Goal: Entertainment & Leisure: Consume media (video, audio)

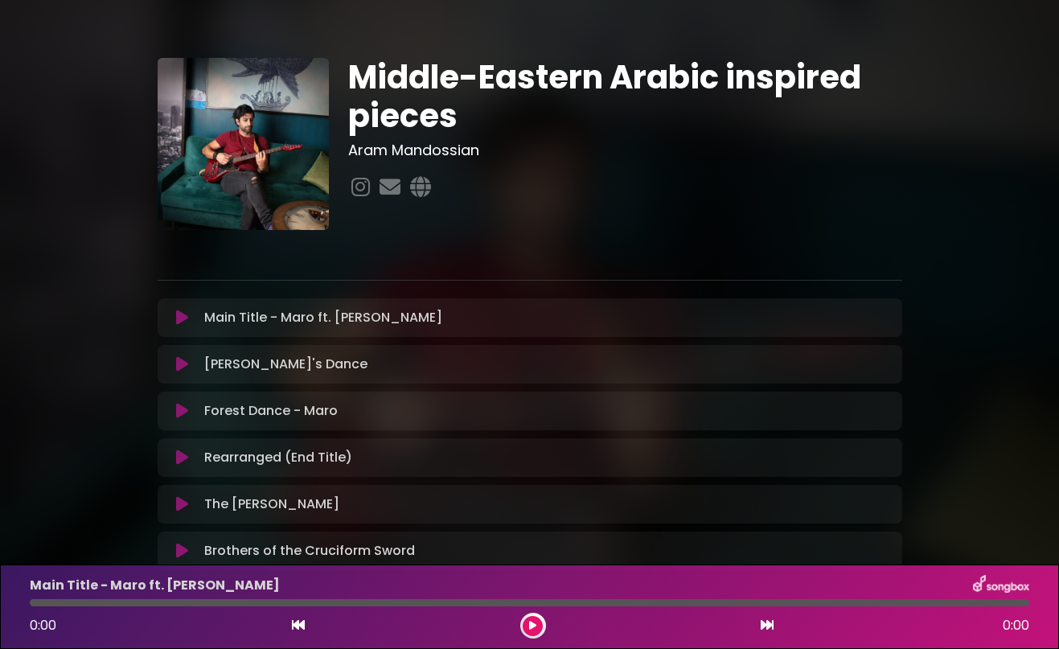
click at [187, 314] on icon at bounding box center [182, 318] width 12 height 16
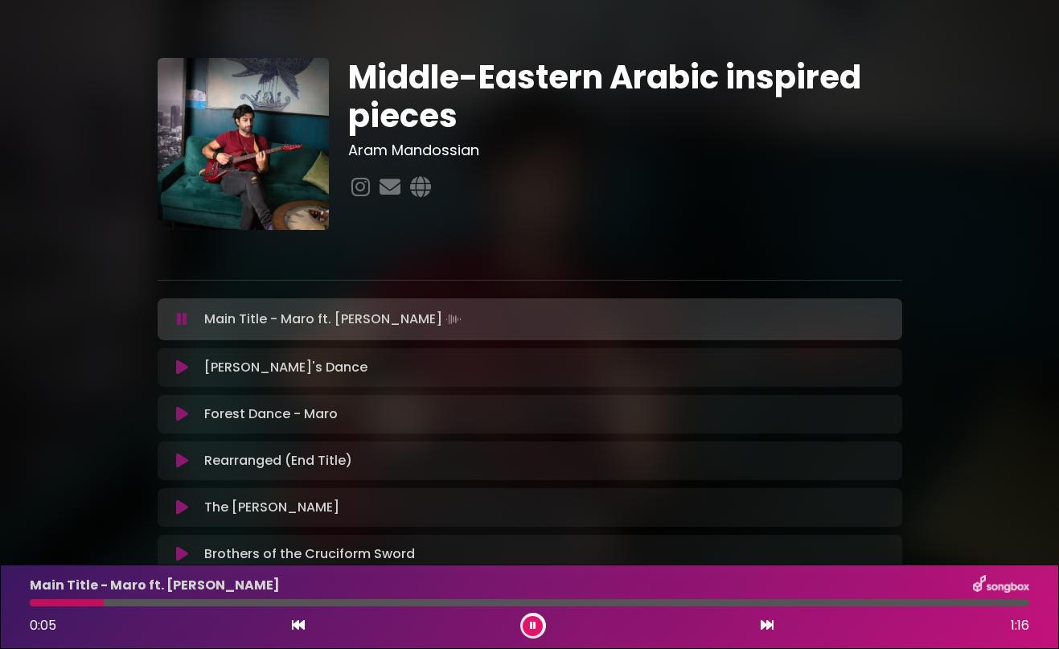
click at [166, 604] on div at bounding box center [530, 602] width 1000 height 7
click at [182, 363] on icon at bounding box center [182, 367] width 12 height 16
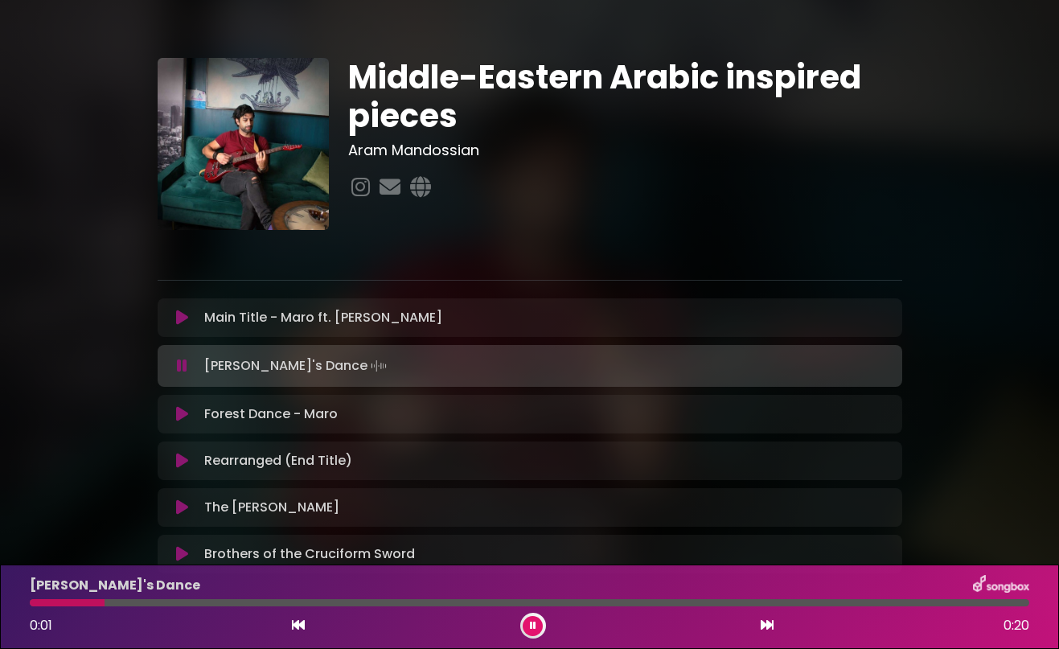
click at [158, 601] on div at bounding box center [530, 602] width 1000 height 7
click at [353, 599] on div at bounding box center [530, 602] width 1000 height 7
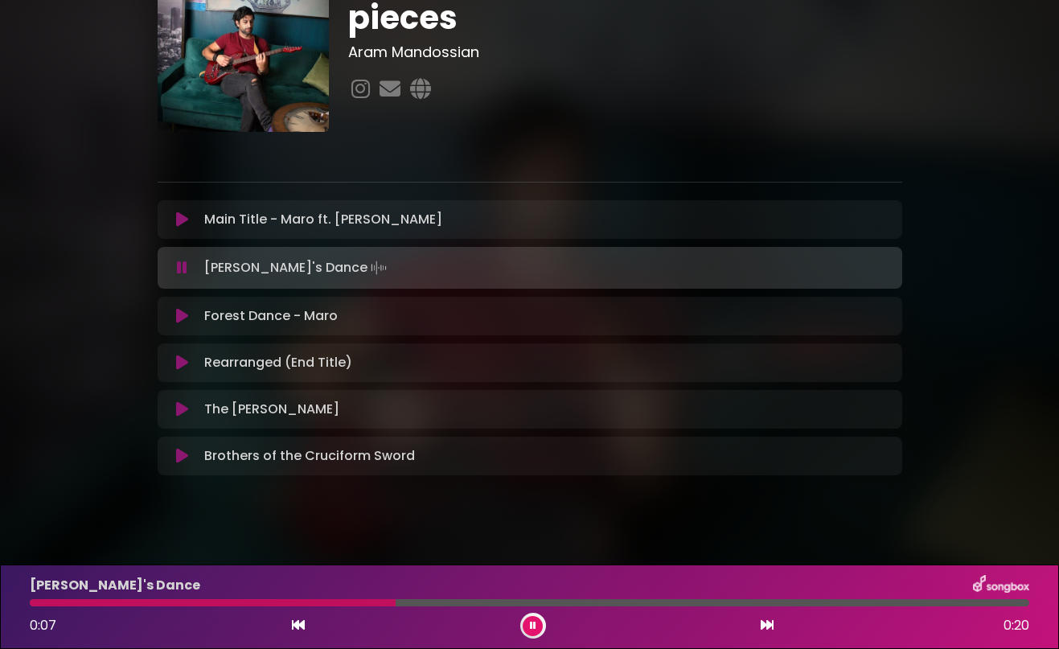
scroll to position [107, 0]
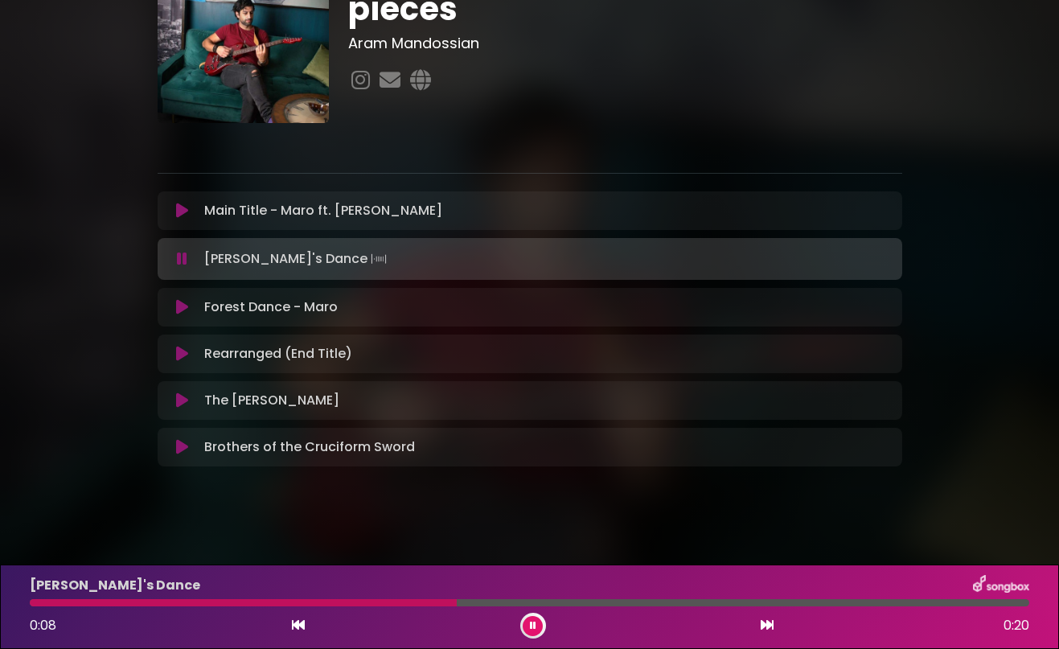
click at [185, 307] on icon at bounding box center [182, 307] width 12 height 16
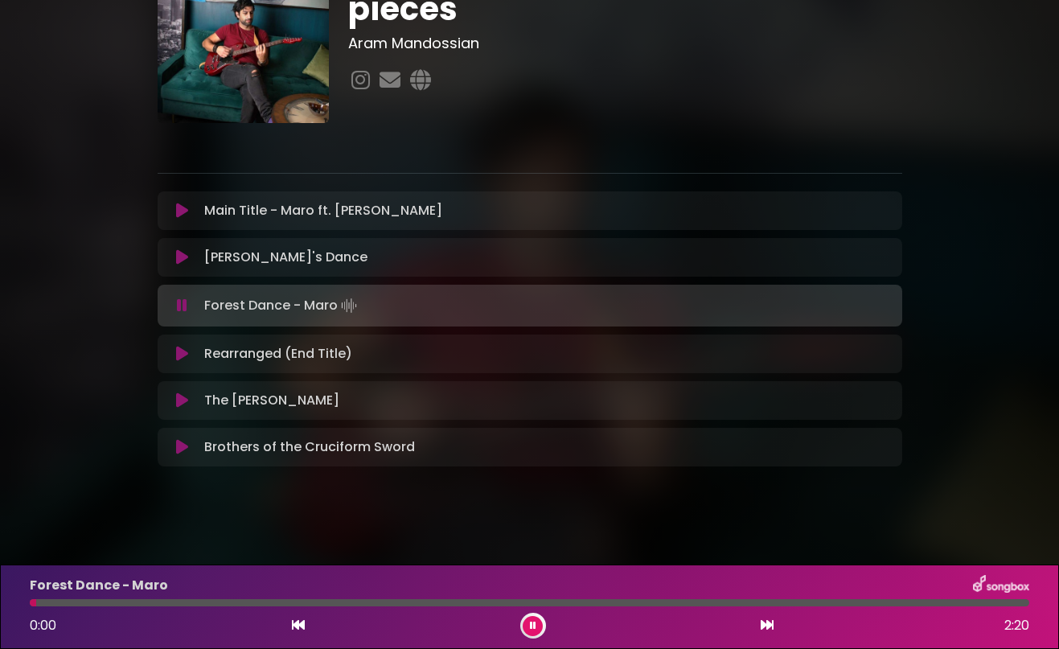
click at [177, 604] on div at bounding box center [530, 602] width 1000 height 7
click at [183, 357] on icon at bounding box center [182, 354] width 12 height 16
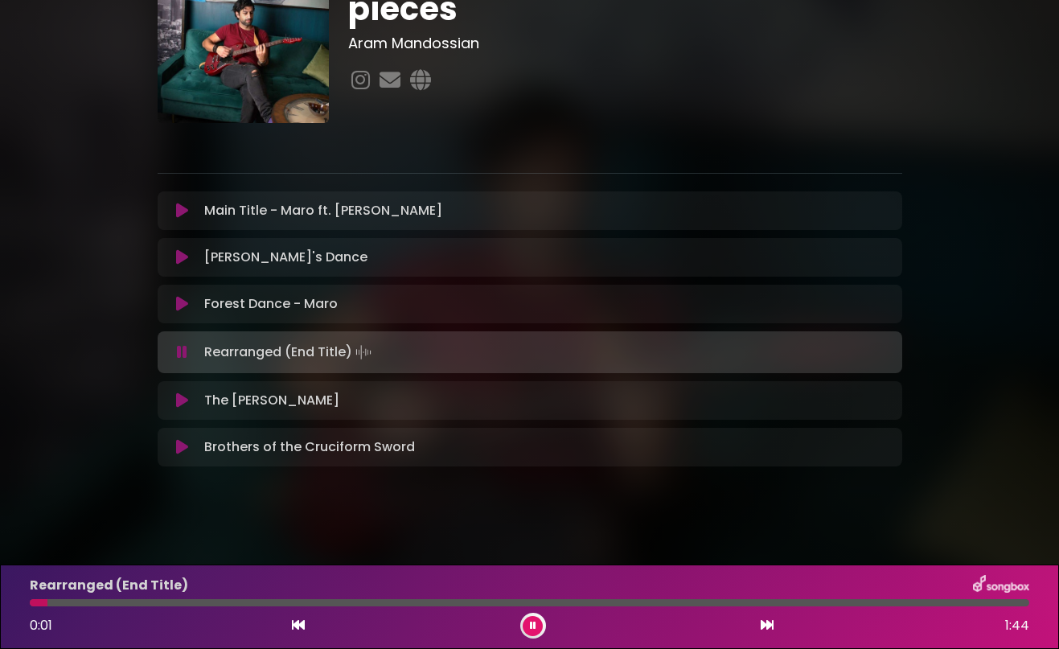
click at [183, 600] on div at bounding box center [530, 602] width 1000 height 7
click at [180, 397] on icon at bounding box center [182, 400] width 12 height 16
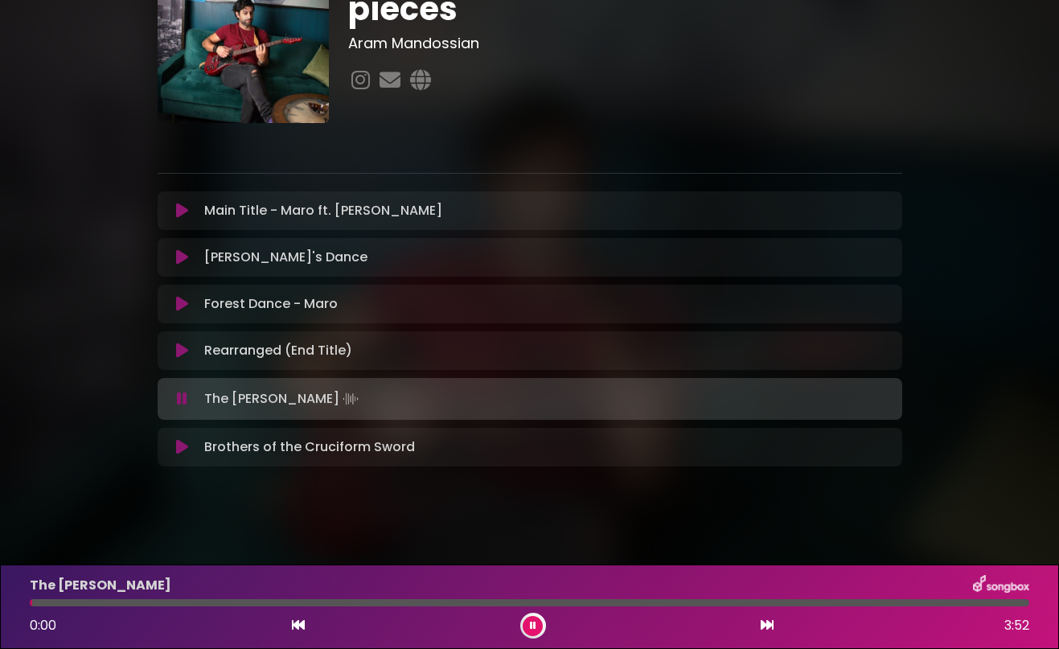
click at [172, 596] on div "The [PERSON_NAME] 0:00 3:52" at bounding box center [529, 607] width 1019 height 64
click at [172, 603] on div at bounding box center [530, 602] width 1000 height 7
click at [181, 446] on icon at bounding box center [182, 447] width 12 height 16
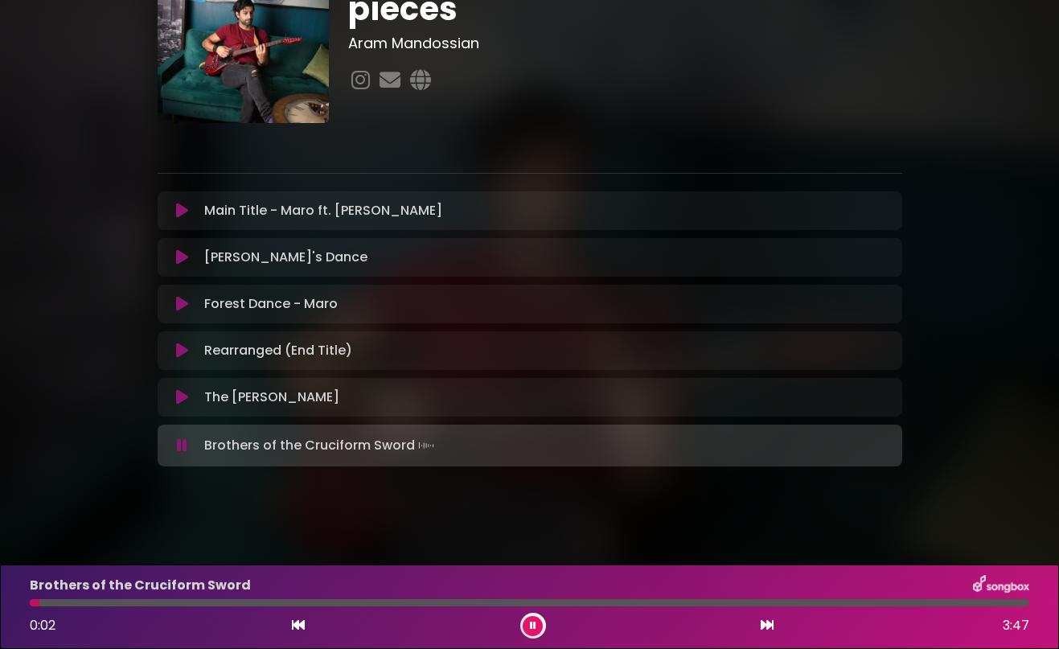
click at [129, 605] on div at bounding box center [530, 602] width 1000 height 7
click at [235, 603] on div at bounding box center [530, 602] width 1000 height 7
click at [358, 602] on div at bounding box center [530, 602] width 1000 height 7
click at [178, 257] on icon at bounding box center [182, 257] width 12 height 16
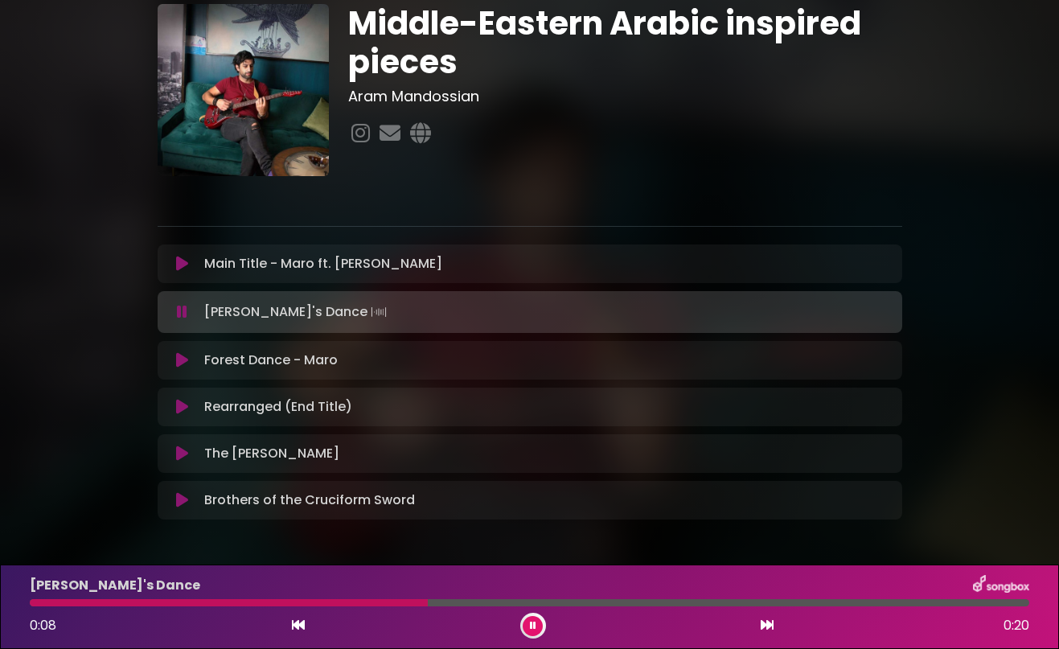
scroll to position [0, 0]
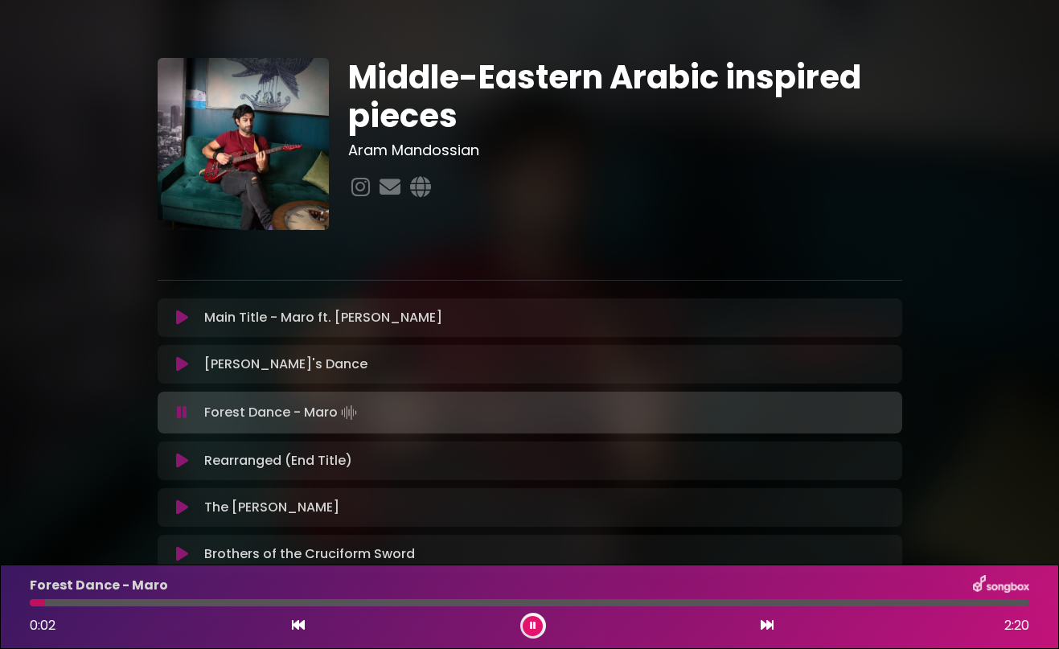
click at [536, 625] on button at bounding box center [533, 626] width 20 height 20
